Goal: Find specific page/section: Find specific page/section

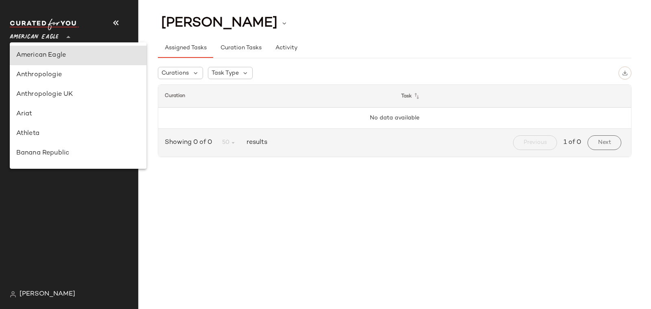
click at [34, 36] on span "American Eagle" at bounding box center [34, 35] width 49 height 15
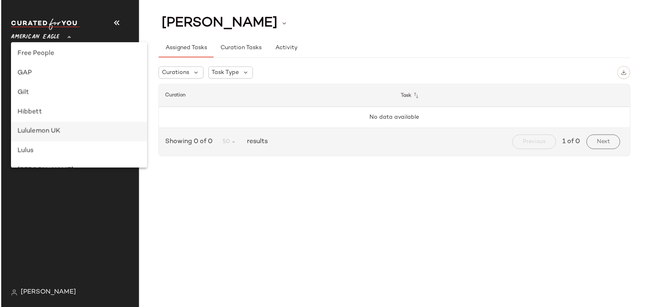
scroll to position [178, 0]
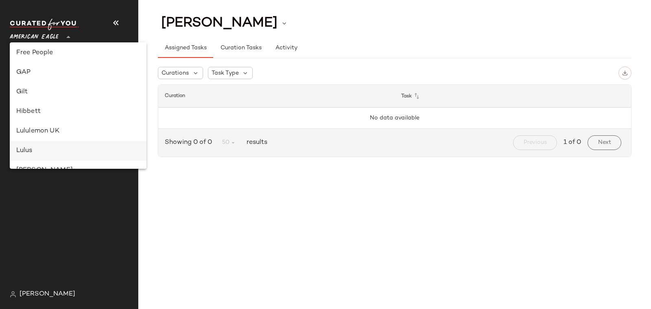
click at [38, 147] on div "Lulus" at bounding box center [78, 151] width 124 height 10
type input "**"
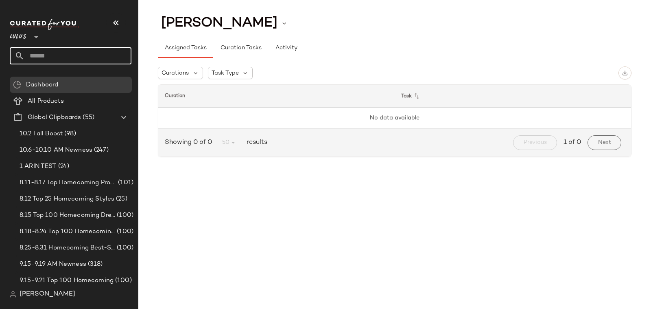
click at [45, 55] on input "text" at bounding box center [77, 55] width 107 height 17
click at [42, 96] on span "All Products" at bounding box center [46, 100] width 36 height 9
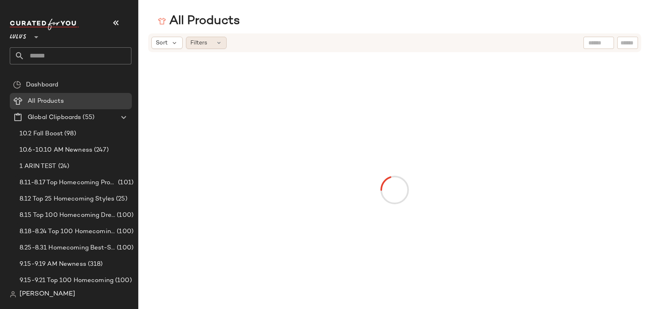
click at [206, 42] on span "Filters" at bounding box center [199, 43] width 17 height 9
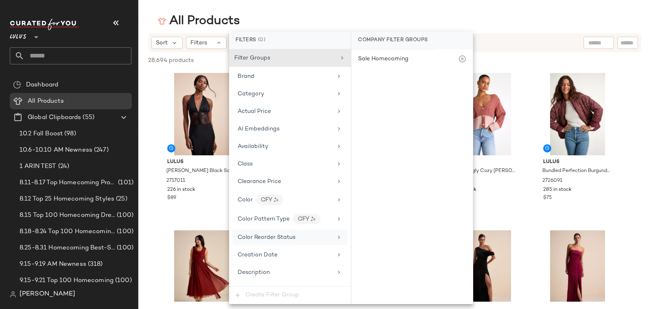
click at [270, 234] on span "Color Reorder Status" at bounding box center [267, 237] width 58 height 6
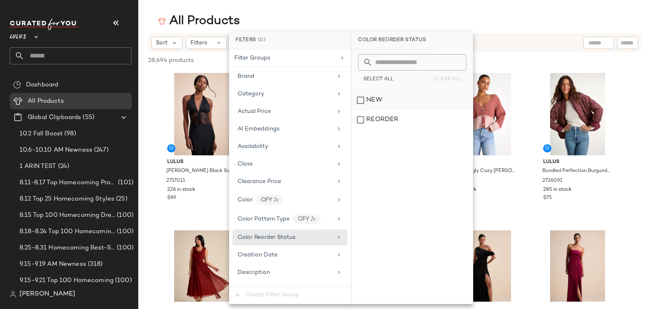
click at [371, 96] on div "NEW" at bounding box center [412, 100] width 121 height 20
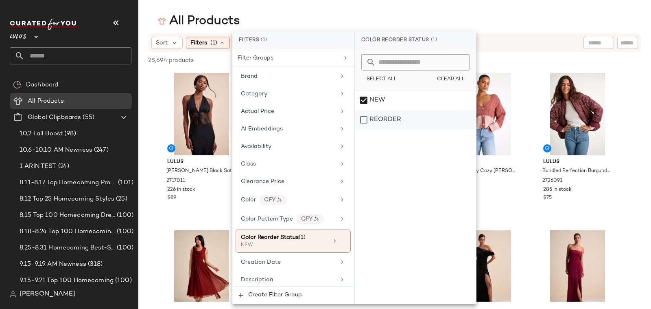
click at [375, 123] on div "REORDER" at bounding box center [415, 120] width 121 height 20
click at [329, 11] on main "All Products Sort Filters (1) Reset 28,694 products • 0 selected Deselect All L…" at bounding box center [325, 154] width 651 height 309
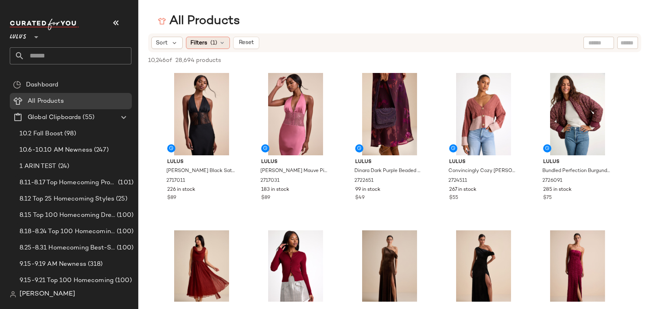
click at [200, 43] on span "Filters" at bounding box center [199, 43] width 17 height 9
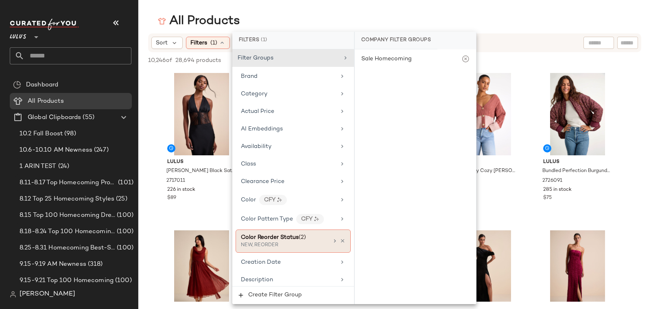
click at [310, 241] on div "NEW, REORDER" at bounding box center [281, 244] width 81 height 7
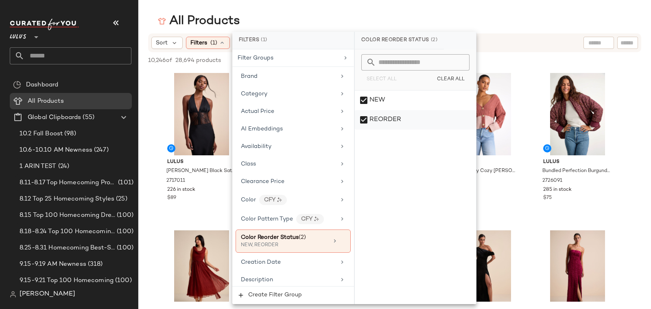
click at [391, 120] on div "REORDER" at bounding box center [415, 120] width 121 height 20
click at [353, 15] on div "All Products" at bounding box center [394, 21] width 513 height 16
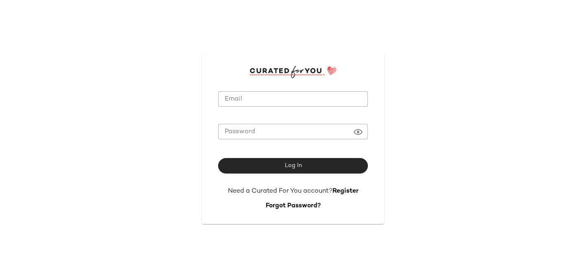
type input "**********"
click at [283, 166] on button "Log In" at bounding box center [293, 165] width 150 height 15
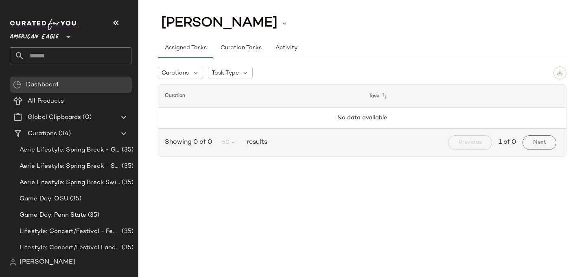
click at [33, 36] on span "American Eagle" at bounding box center [34, 35] width 49 height 15
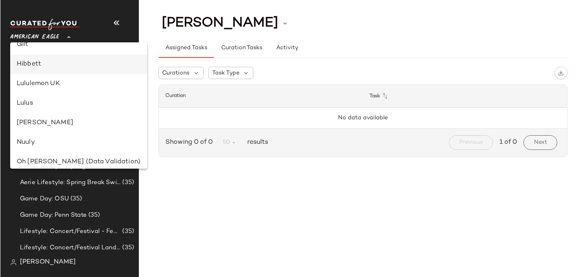
scroll to position [212, 0]
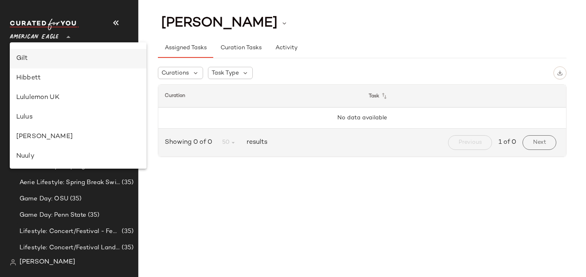
click at [29, 58] on div "Gilt" at bounding box center [78, 59] width 124 height 10
type input "**"
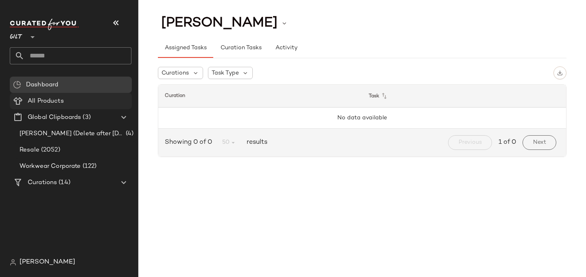
click at [55, 101] on span "All Products" at bounding box center [46, 100] width 36 height 9
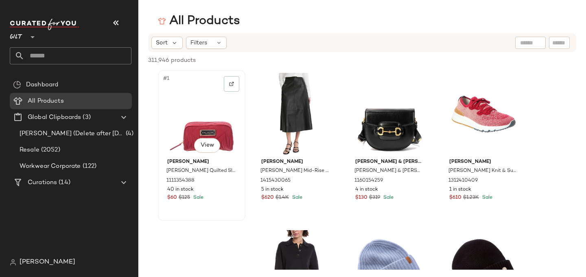
click at [208, 95] on div "#1 View" at bounding box center [202, 114] width 82 height 82
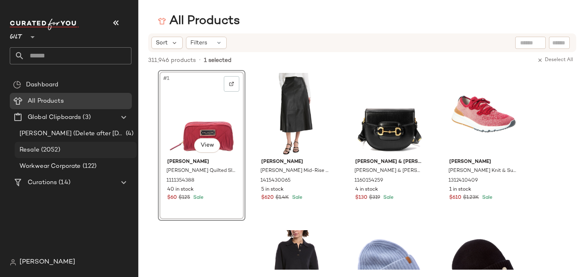
click at [42, 145] on span "(2052)" at bounding box center [49, 149] width 21 height 9
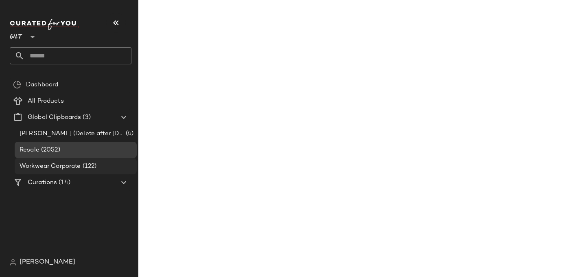
click at [69, 164] on span "Workwear Corporate" at bounding box center [50, 166] width 61 height 9
